Goal: Transaction & Acquisition: Download file/media

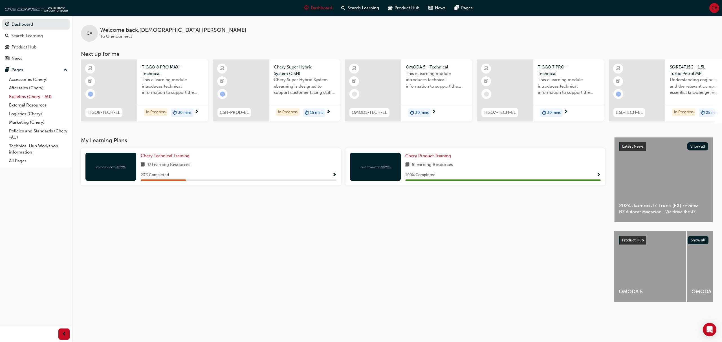
click at [21, 96] on link "Bulletins (Chery - AU)" at bounding box center [38, 96] width 63 height 9
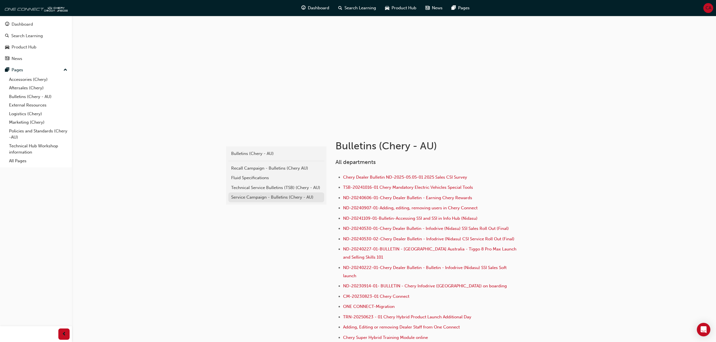
click at [251, 196] on div "Service Campaign - Bulletins (Chery - AU)" at bounding box center [276, 197] width 90 height 6
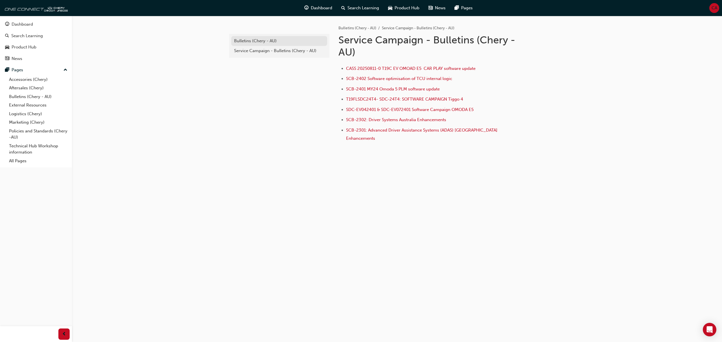
click at [270, 41] on div "Bulletins (Chery - AU)" at bounding box center [279, 41] width 90 height 6
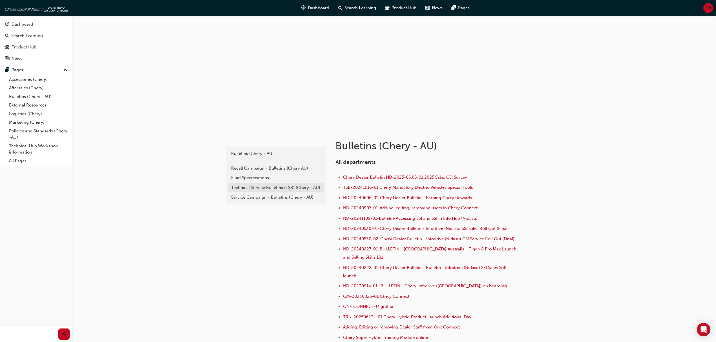
click at [272, 188] on div "Technical Service Bulletins (TSB) (Chery - AU)" at bounding box center [276, 188] width 90 height 6
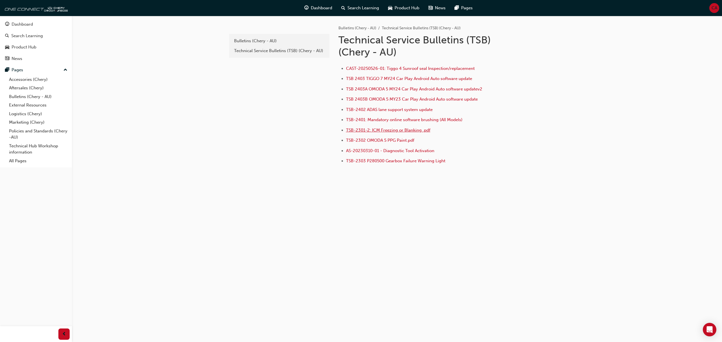
click at [413, 130] on span "TSB-2301-2: ICM Freezing or Blanking .pdf" at bounding box center [388, 130] width 84 height 5
